Goal: Task Accomplishment & Management: Complete application form

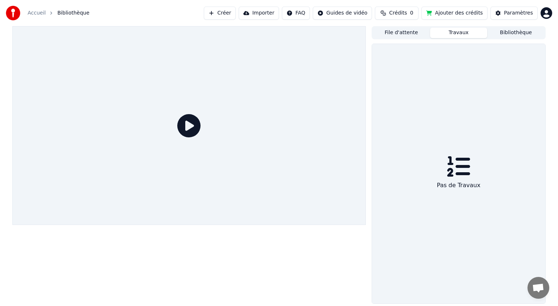
click at [236, 16] on button "Créer" at bounding box center [220, 13] width 32 height 13
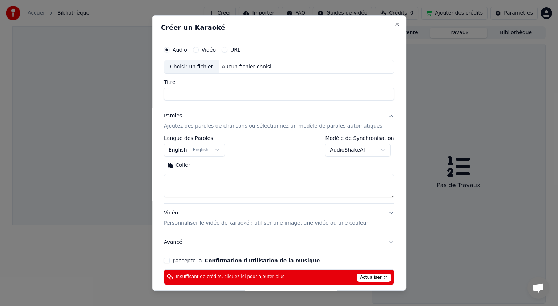
click at [199, 65] on div "Choisir un fichier" at bounding box center [191, 66] width 55 height 13
type input "**********"
click at [221, 149] on button "English English" at bounding box center [194, 150] width 61 height 13
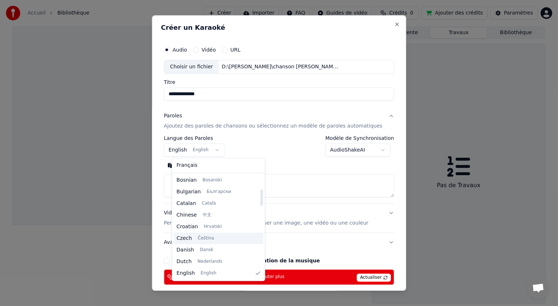
scroll to position [240, 0]
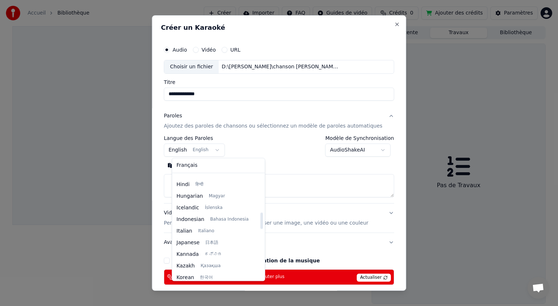
select select "**"
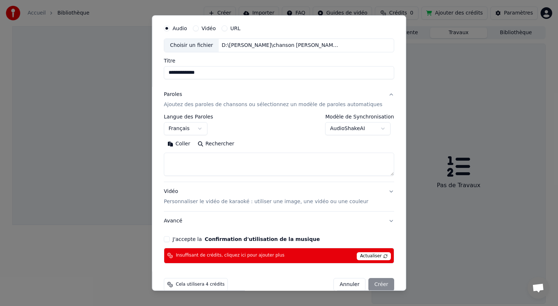
scroll to position [33, 0]
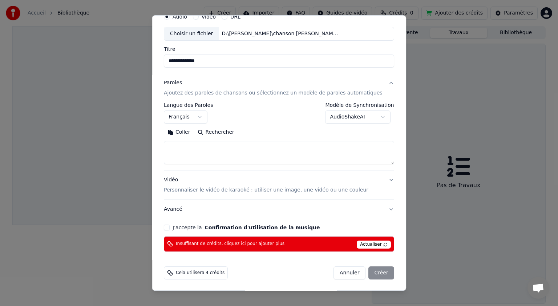
click at [170, 227] on button "J'accepte la Confirmation d'utilisation de la musique" at bounding box center [167, 228] width 6 height 6
click at [334, 270] on button "Annuler" at bounding box center [350, 272] width 32 height 13
select select
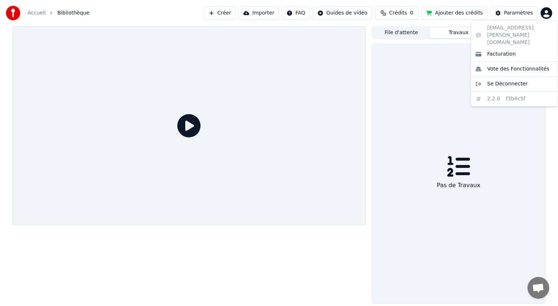
click at [547, 12] on html "Accueil Bibliothèque Créer Importer FAQ Guides de vidéo Crédits 0 Ajouter des c…" at bounding box center [279, 153] width 558 height 306
click at [450, 12] on html "Accueil Bibliothèque Créer Importer FAQ Guides de vidéo Crédits 0 Ajouter des c…" at bounding box center [279, 153] width 558 height 306
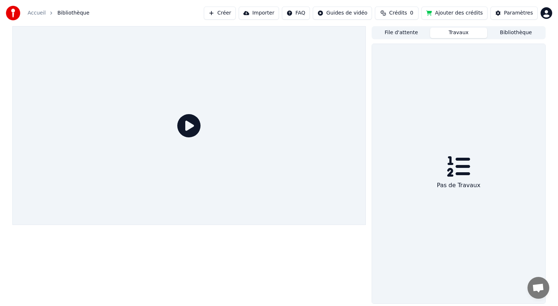
click at [546, 11] on html "Accueil Bibliothèque Créer Importer FAQ Guides de vidéo Crédits 0 Ajouter des c…" at bounding box center [279, 153] width 558 height 306
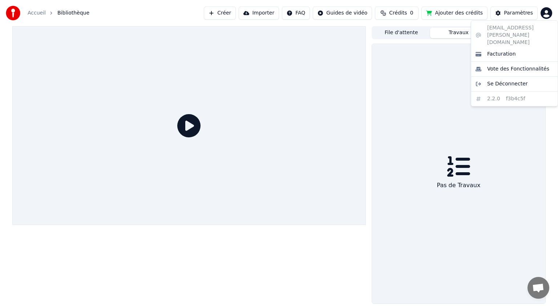
click at [461, 13] on html "Accueil Bibliothèque Créer Importer FAQ Guides de vidéo Crédits 0 Ajouter des c…" at bounding box center [279, 153] width 558 height 306
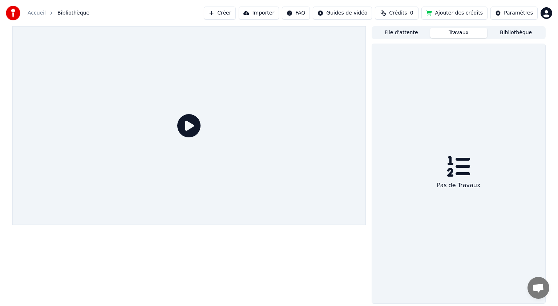
click at [431, 12] on button "Ajouter des crédits" at bounding box center [455, 13] width 66 height 13
click at [467, 35] on button "Travaux" at bounding box center [458, 33] width 57 height 11
click at [510, 31] on button "Bibliothèque" at bounding box center [515, 33] width 57 height 11
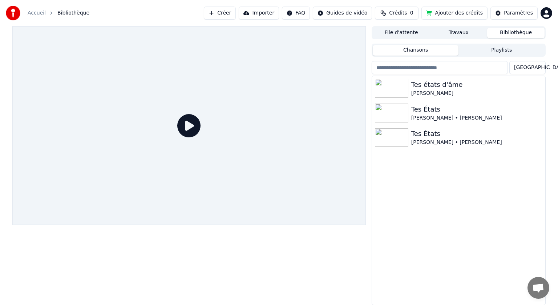
click at [410, 33] on button "File d'attente" at bounding box center [401, 33] width 57 height 11
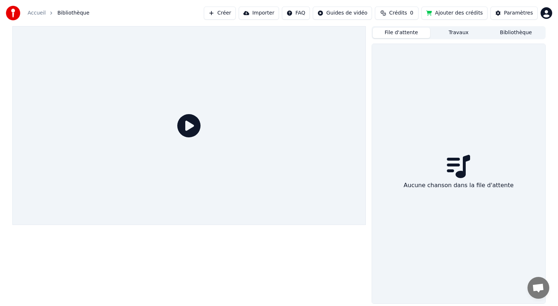
click at [544, 13] on html "Accueil Bibliothèque Créer Importer FAQ Guides de vidéo Crédits 0 Ajouter des c…" at bounding box center [279, 153] width 558 height 306
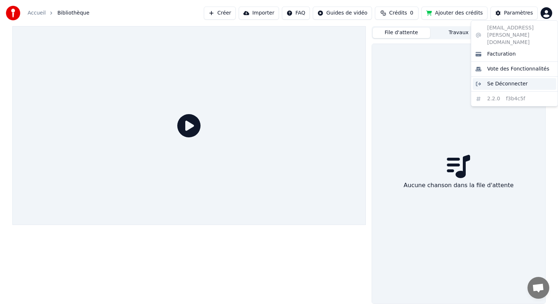
click at [511, 80] on span "Se Déconnecter" at bounding box center [507, 83] width 41 height 7
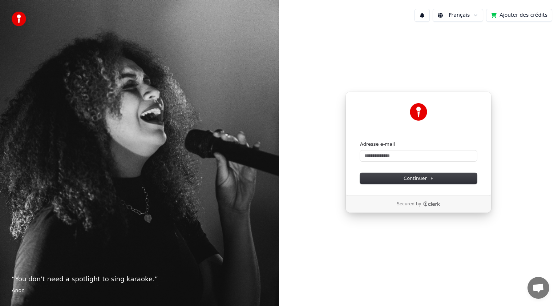
click at [542, 181] on div "Continuer avec Google ou Adresse e-mail Continuer Secured by" at bounding box center [418, 152] width 279 height 249
click at [386, 155] on input "Adresse e-mail" at bounding box center [418, 155] width 117 height 11
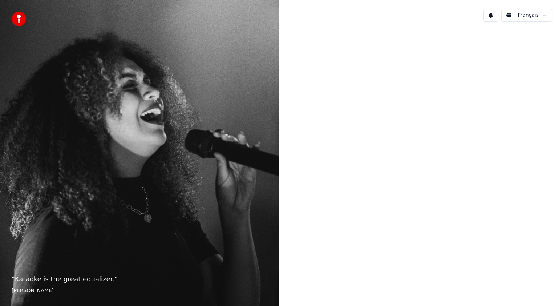
click at [541, 15] on html "“ Karaoke is the great equalizer. ” [PERSON_NAME]" at bounding box center [279, 153] width 558 height 306
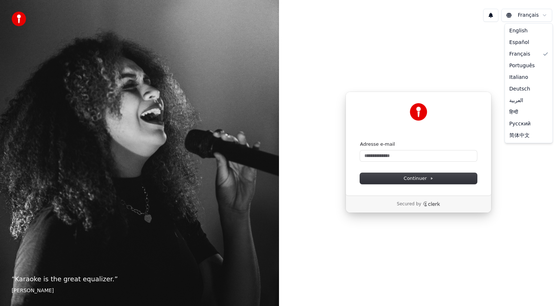
click at [388, 51] on html "“ Karaoke is the great equalizer. ” [PERSON_NAME] Français Continuer avec Googl…" at bounding box center [279, 153] width 558 height 306
click at [403, 154] on input "Adresse e-mail" at bounding box center [418, 155] width 117 height 11
click at [386, 156] on input "Adresse e-mail" at bounding box center [418, 155] width 117 height 11
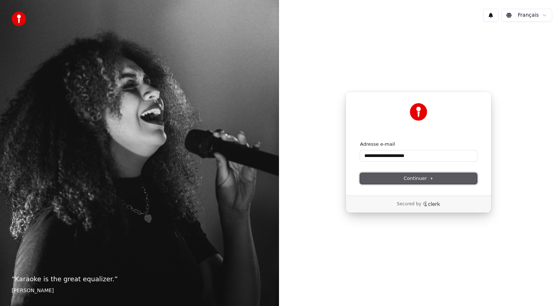
click at [411, 178] on span "Continuer" at bounding box center [419, 178] width 30 height 7
type input "**********"
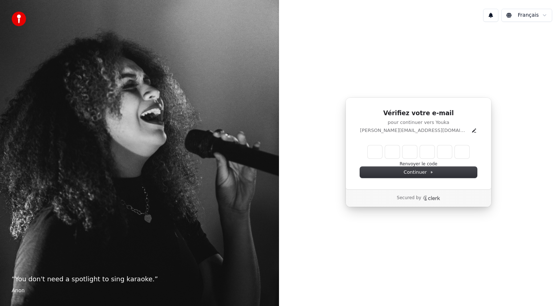
click at [378, 149] on input "Enter verification code" at bounding box center [419, 151] width 102 height 13
type input "******"
